Goal: Task Accomplishment & Management: Use online tool/utility

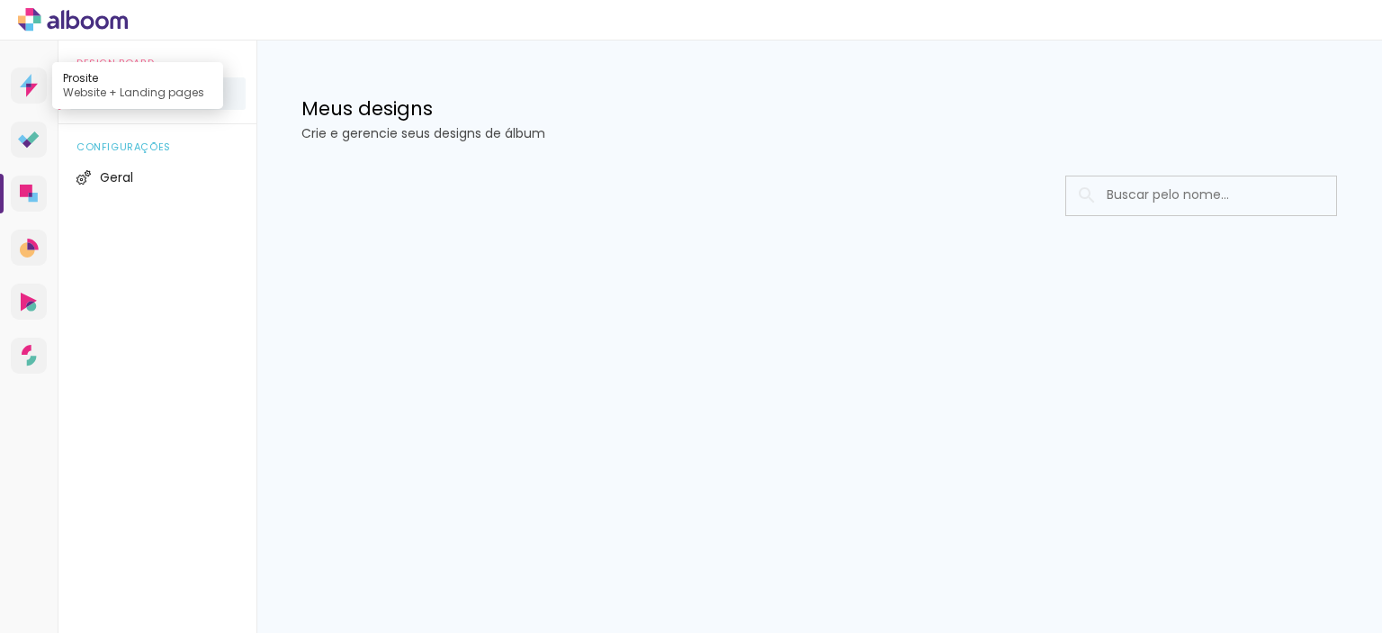
click at [32, 84] on icon at bounding box center [32, 91] width 12 height 14
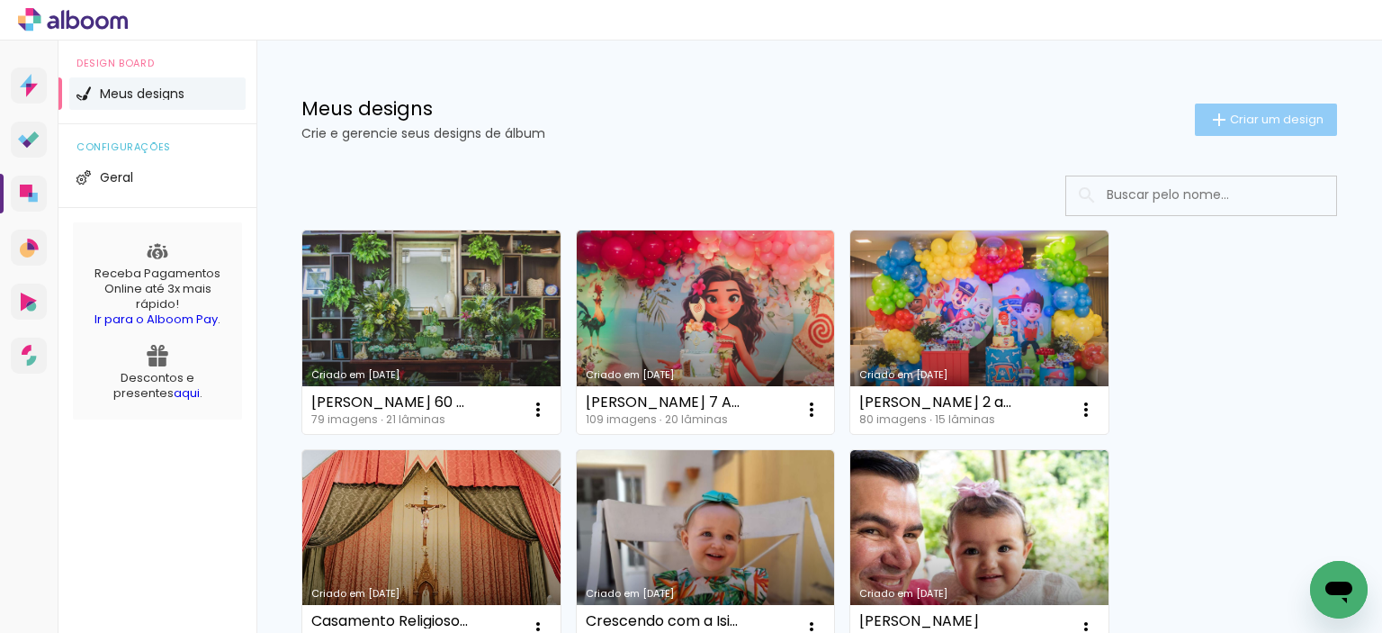
click at [1209, 116] on iron-icon at bounding box center [1220, 120] width 22 height 22
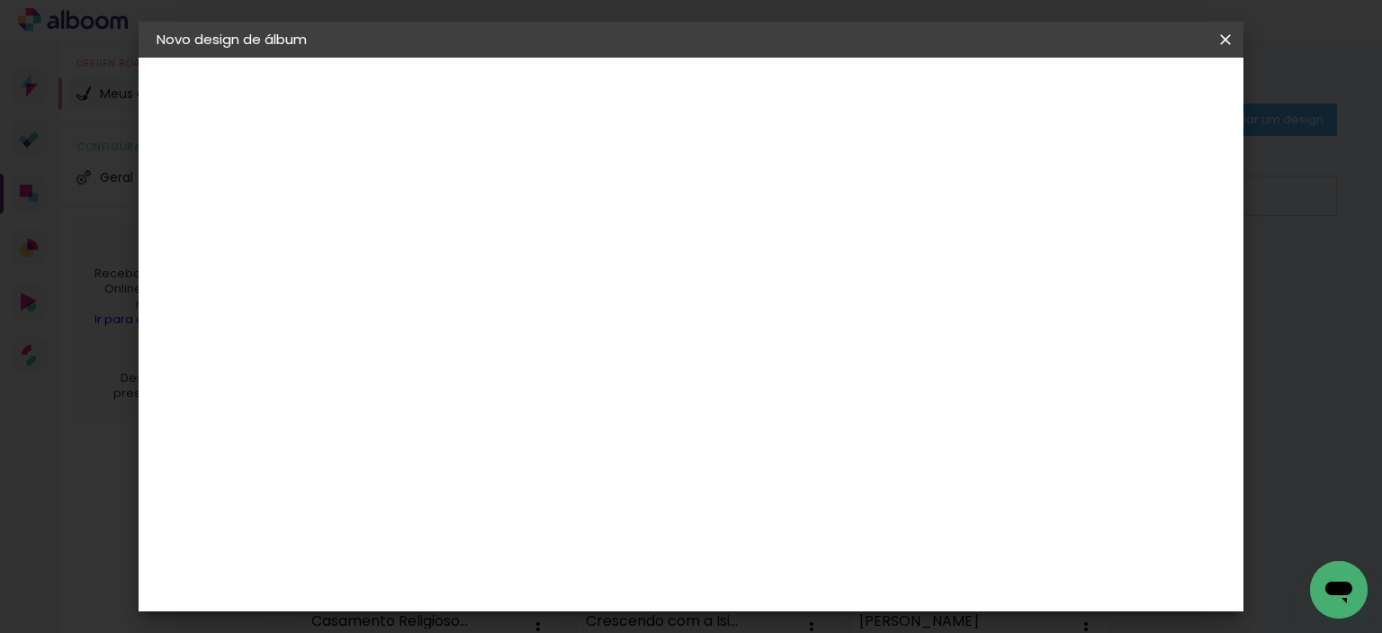
click at [451, 231] on input at bounding box center [451, 242] width 0 height 28
type input "j"
type input "K"
type input "[PERSON_NAME] 2 anos"
type paper-input "[PERSON_NAME] 2 anos"
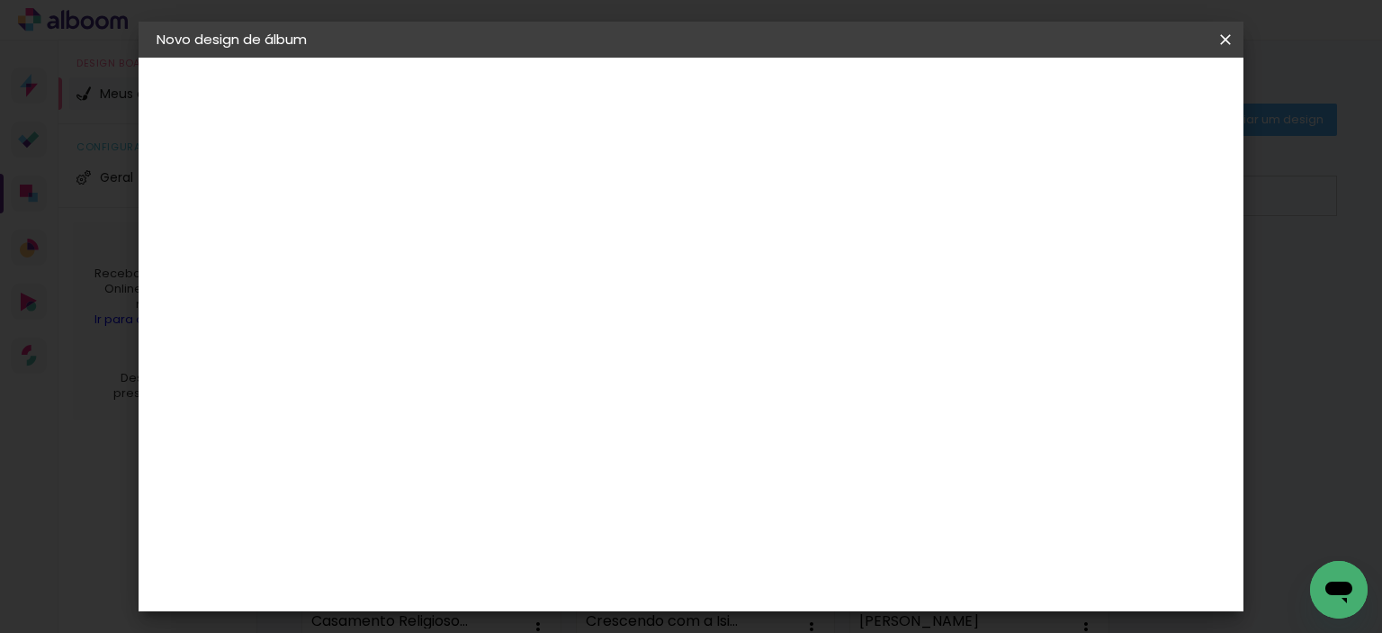
click at [635, 91] on paper-button "Avançar" at bounding box center [591, 95] width 88 height 31
click at [482, 502] on div "Go image" at bounding box center [460, 516] width 44 height 29
click at [788, 83] on paper-button "Avançar" at bounding box center [743, 95] width 88 height 31
click at [521, 300] on input "text" at bounding box center [486, 314] width 70 height 28
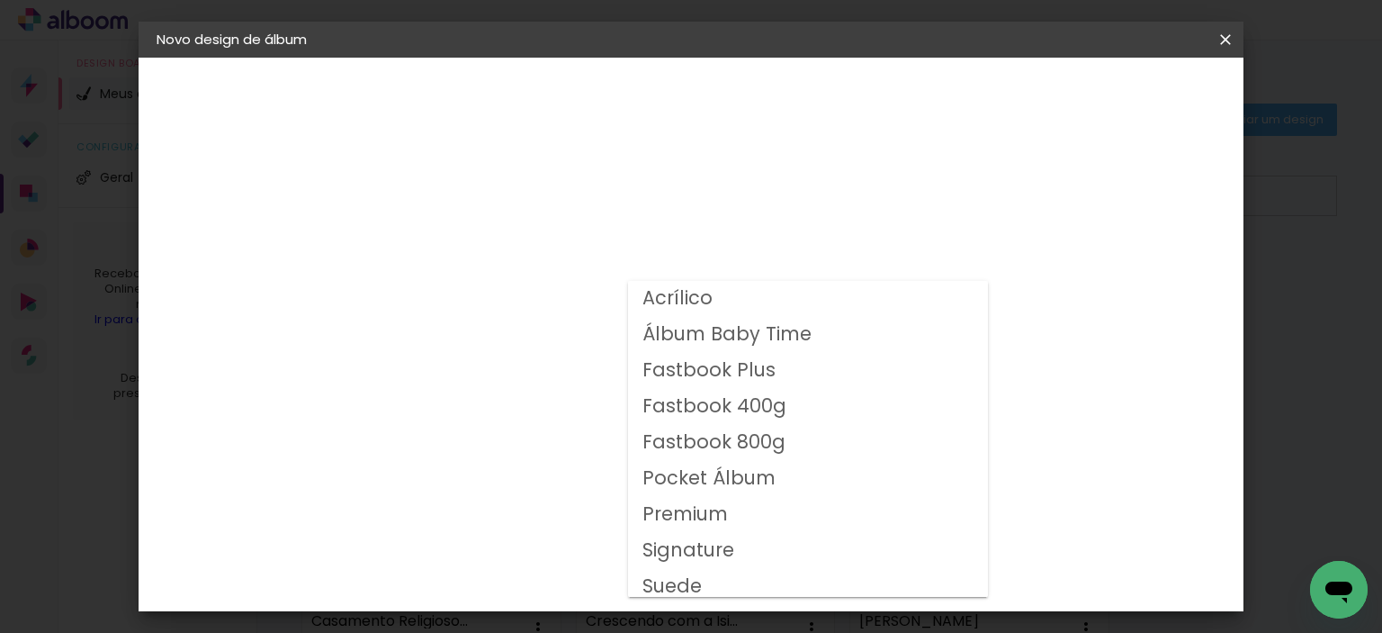
click at [0, 0] on slot "Fastbook 400g" at bounding box center [0, 0] width 0 height 0
type input "Fastbook 400g"
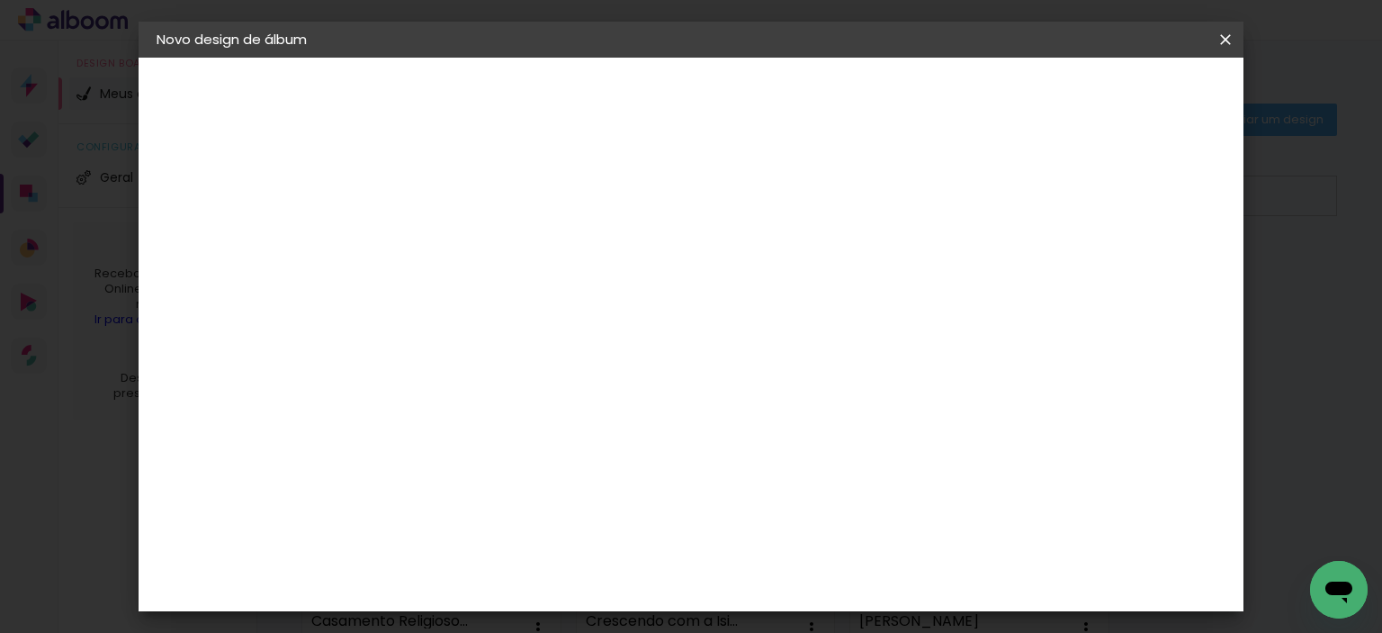
click at [572, 466] on span "15 × 20" at bounding box center [531, 488] width 84 height 48
click at [639, 423] on span "15 × 20 cm" at bounding box center [605, 441] width 67 height 48
click at [744, 96] on paper-button "Avançar" at bounding box center [700, 95] width 88 height 31
click at [1113, 100] on span "Iniciar design" at bounding box center [1072, 95] width 82 height 13
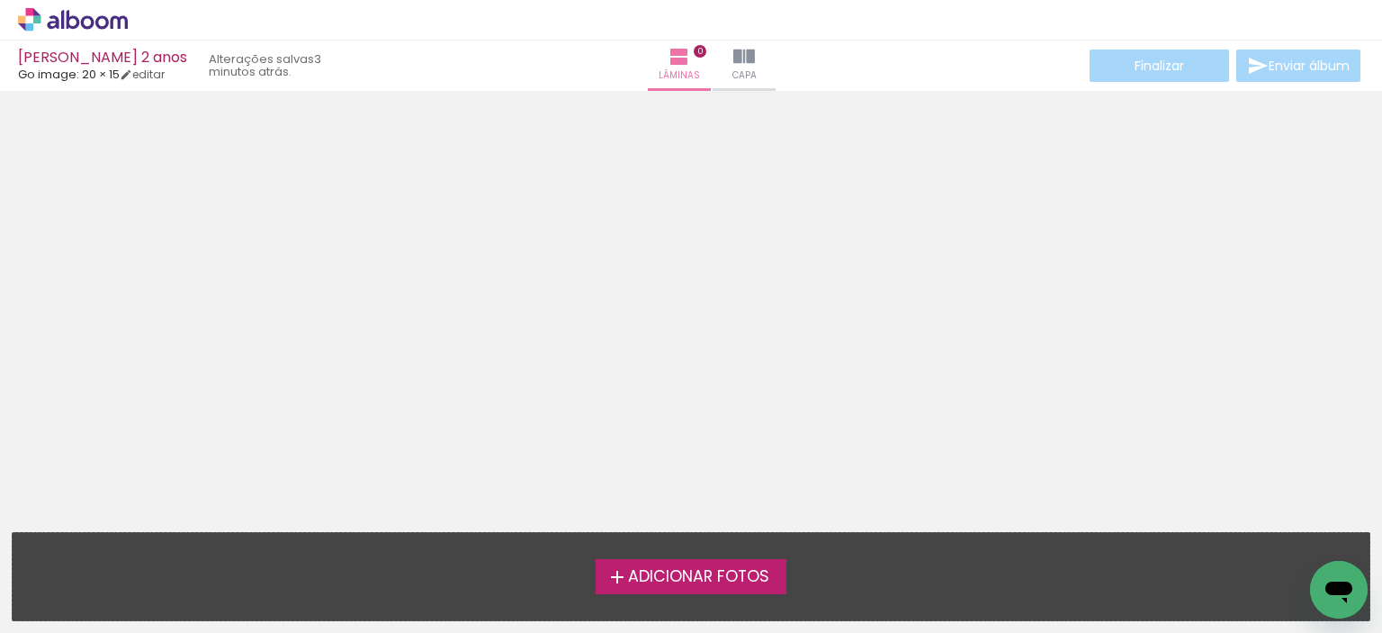
click at [727, 570] on span "Adicionar Fotos" at bounding box center [698, 577] width 141 height 16
click at [0, 0] on input "file" at bounding box center [0, 0] width 0 height 0
